Goal: Transaction & Acquisition: Book appointment/travel/reservation

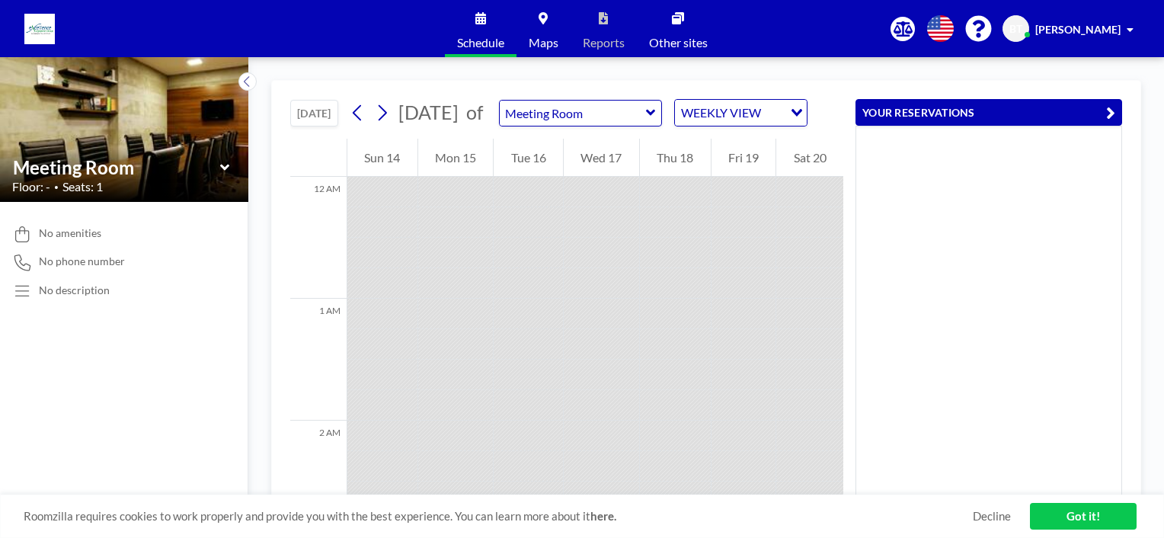
scroll to position [1980, 0]
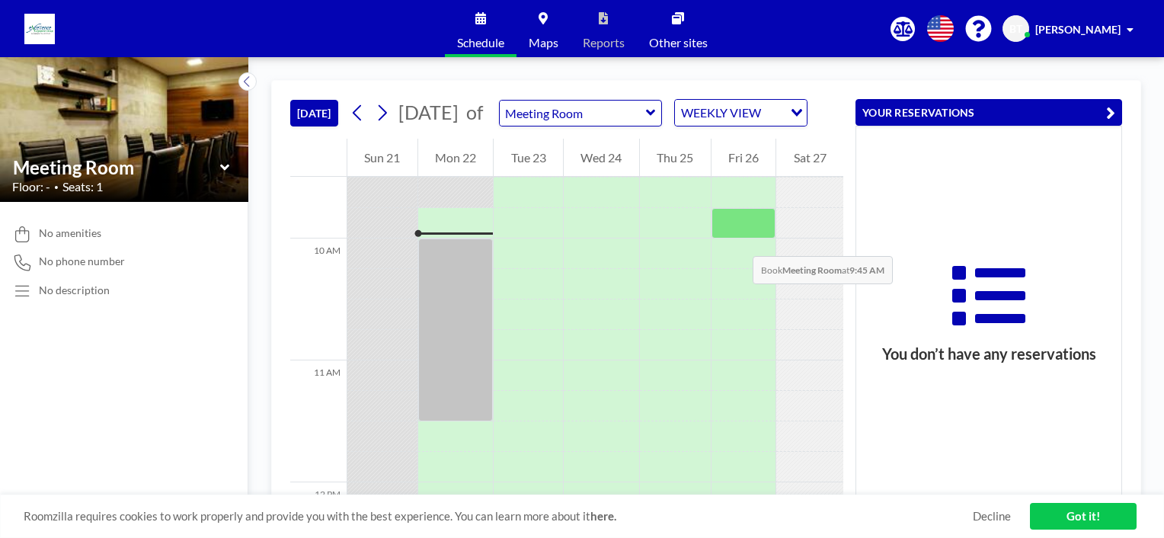
scroll to position [1158, 0]
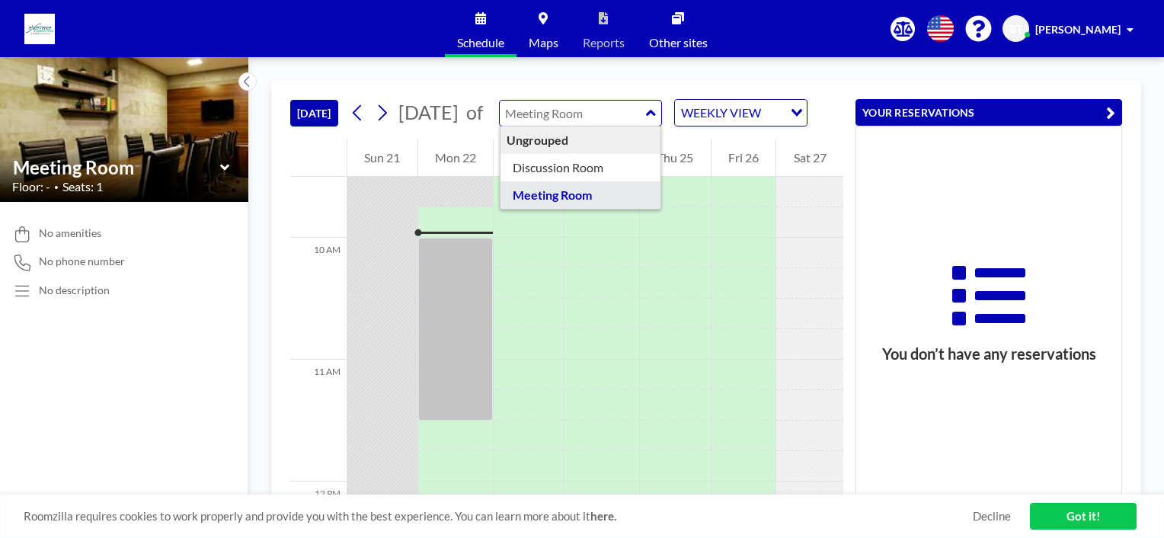
click at [646, 126] on input "text" at bounding box center [573, 113] width 146 height 25
type input "Discussion Room"
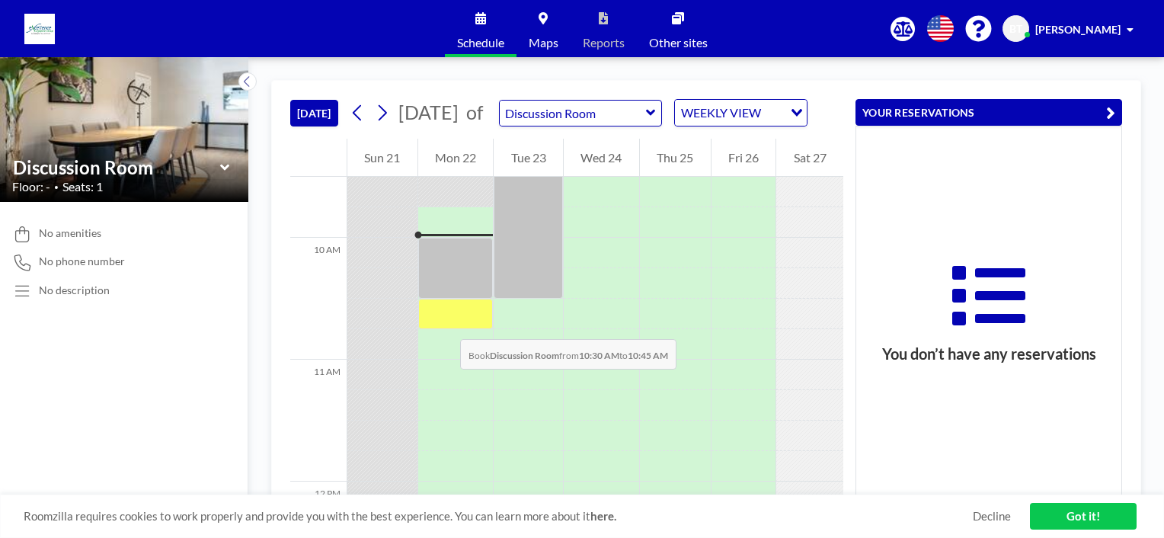
click at [445, 324] on div at bounding box center [455, 314] width 75 height 30
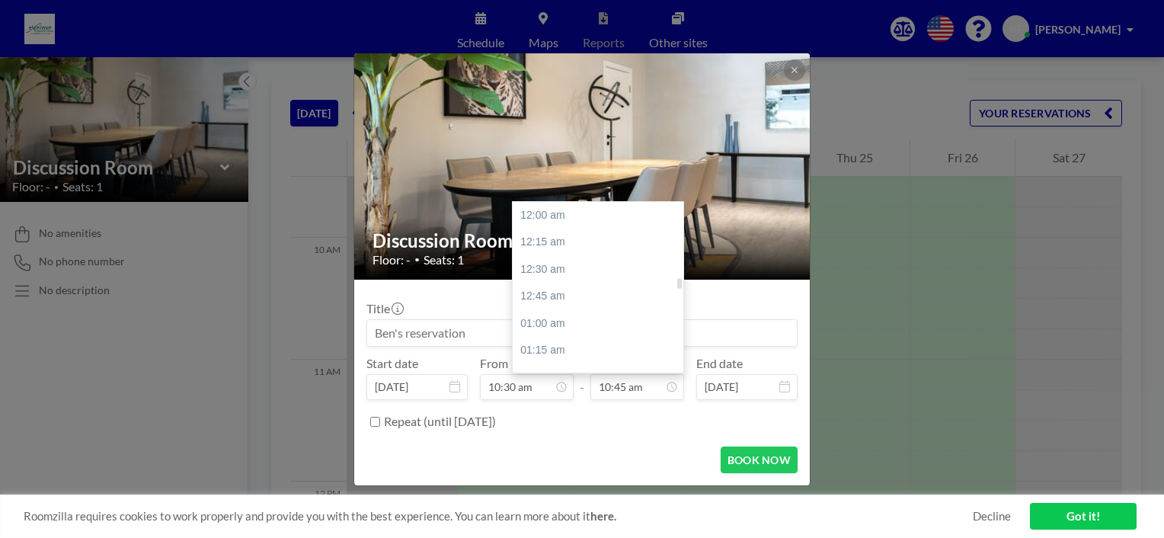
scroll to position [1166, 0]
click at [561, 299] on div "11:30 am" at bounding box center [602, 296] width 178 height 27
type input "11:30 am"
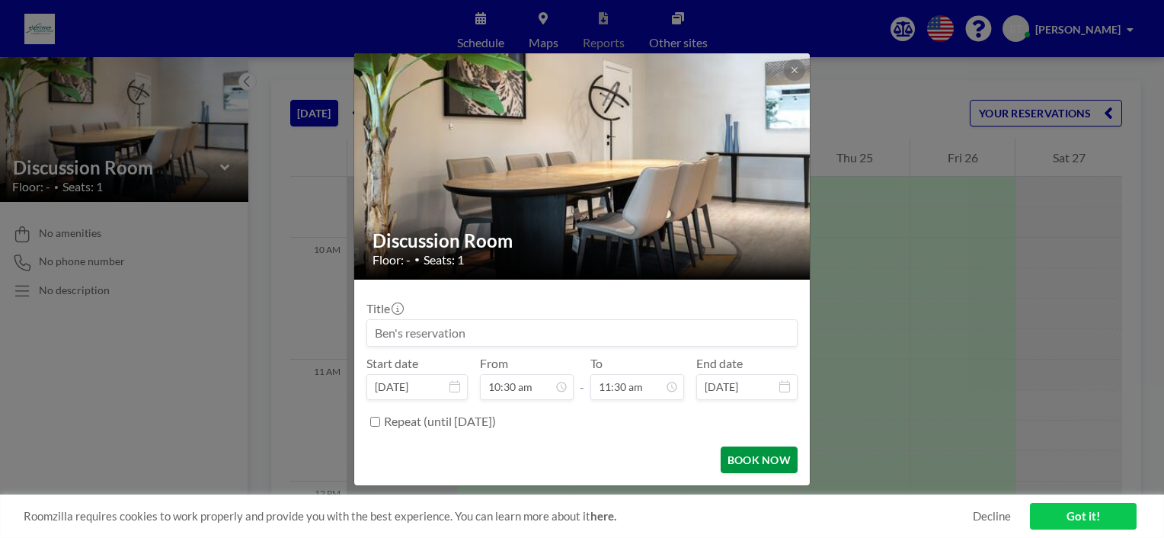
click at [759, 459] on button "BOOK NOW" at bounding box center [759, 459] width 77 height 27
